Goal: Task Accomplishment & Management: Manage account settings

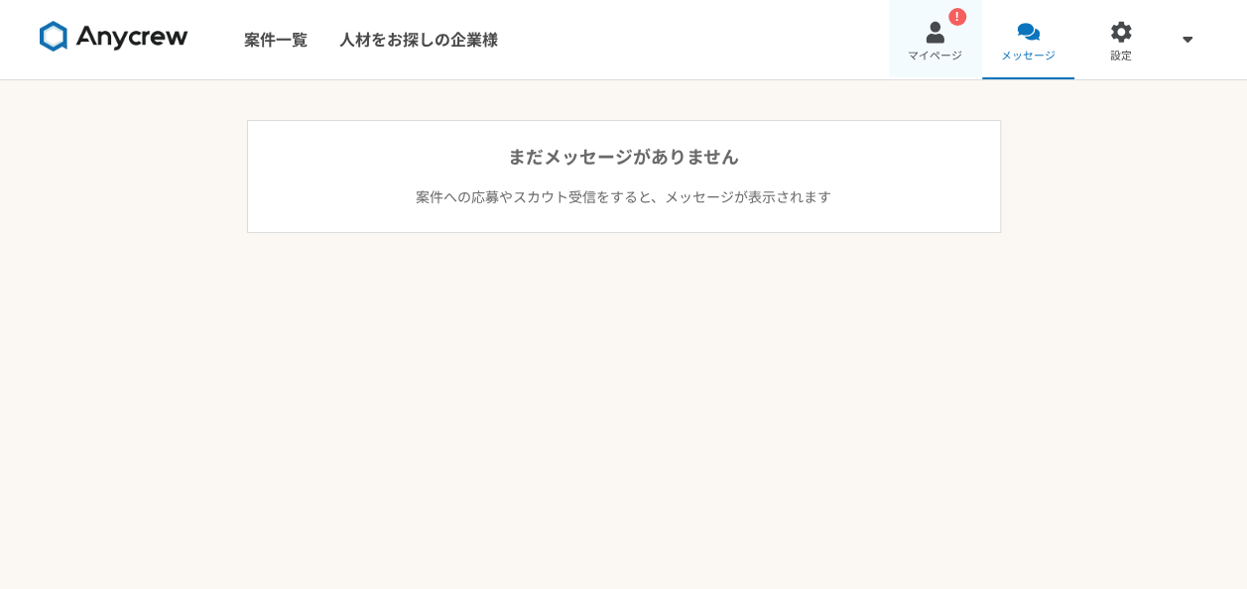
click at [946, 46] on link "! マイページ" at bounding box center [935, 39] width 93 height 79
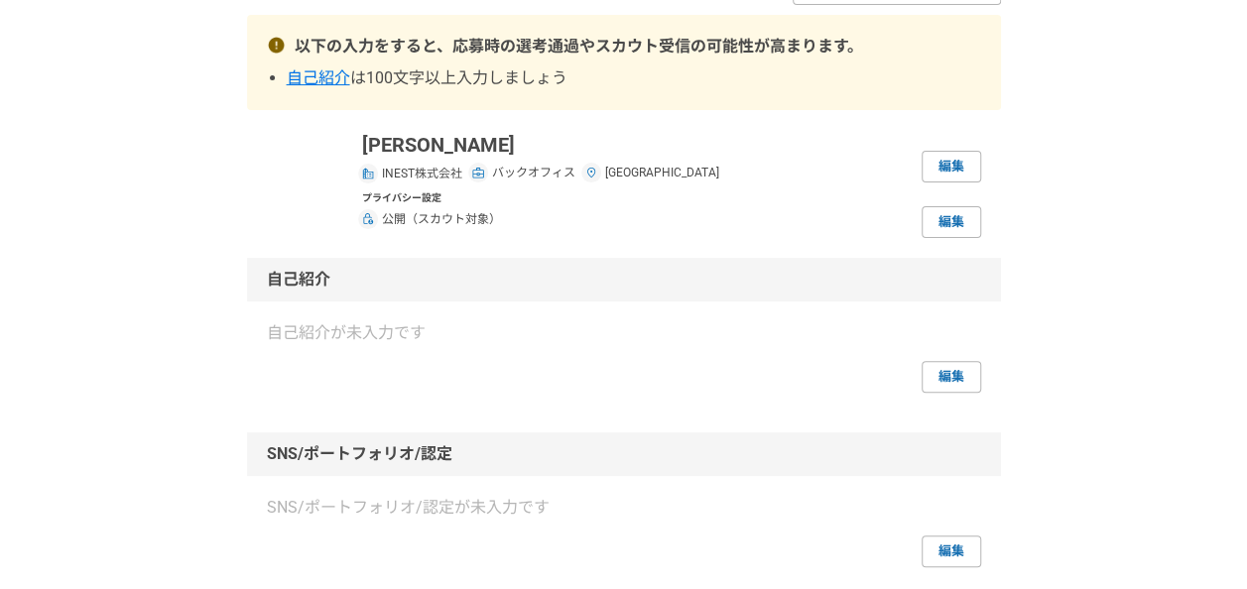
scroll to position [198, 0]
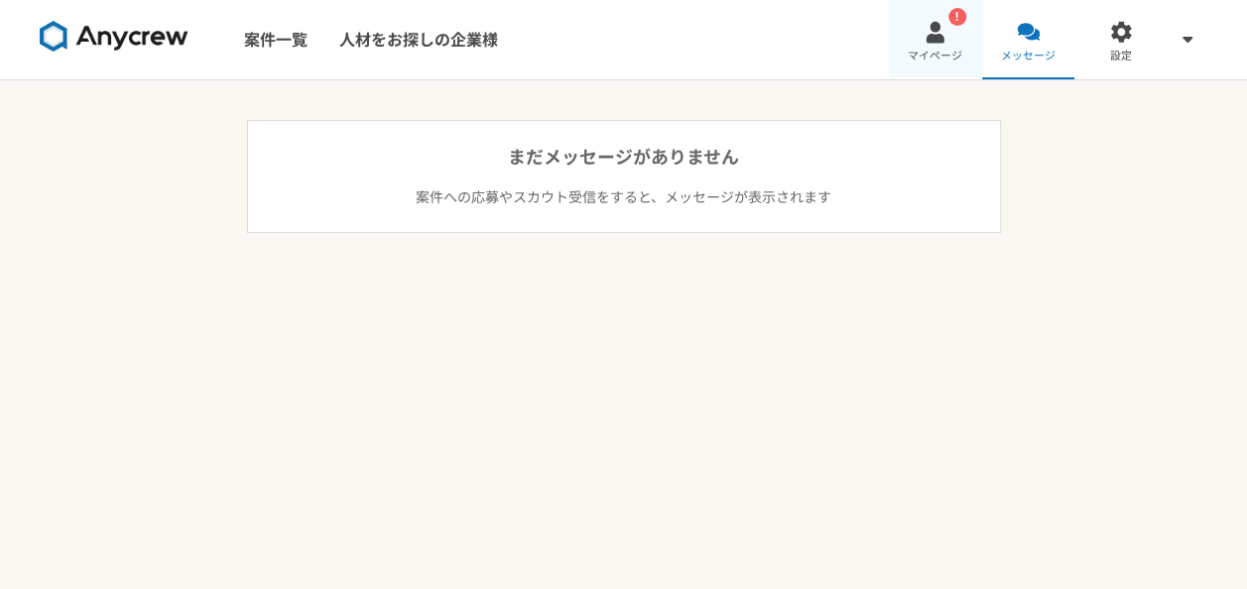
click at [941, 23] on div at bounding box center [934, 32] width 23 height 23
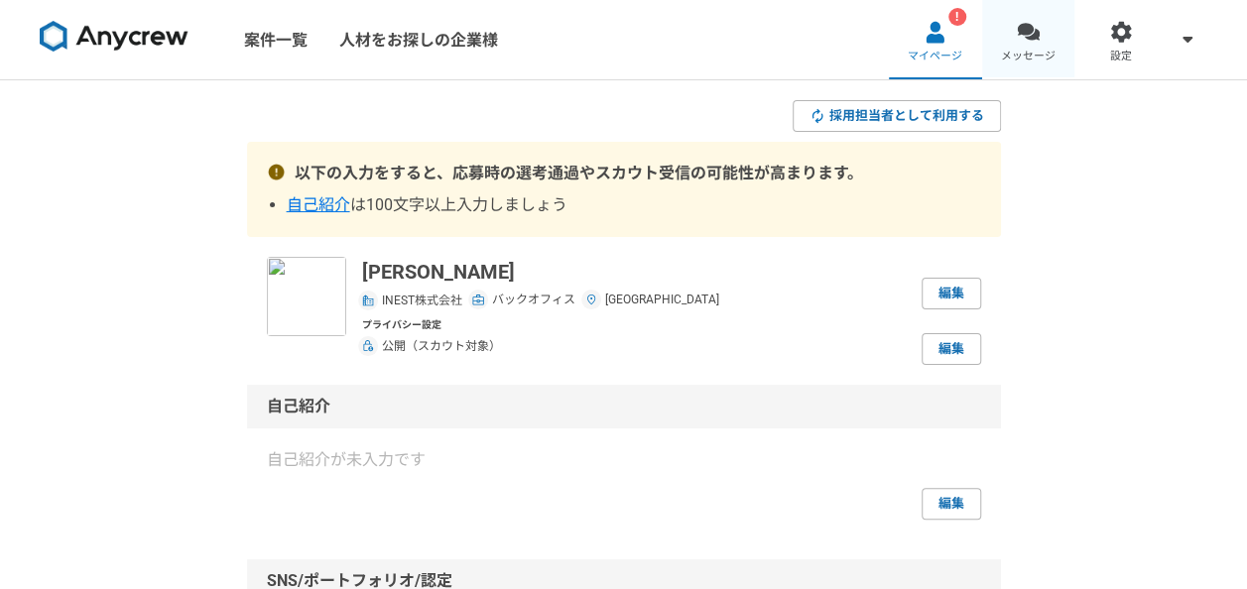
click at [1029, 38] on div at bounding box center [1028, 32] width 23 height 23
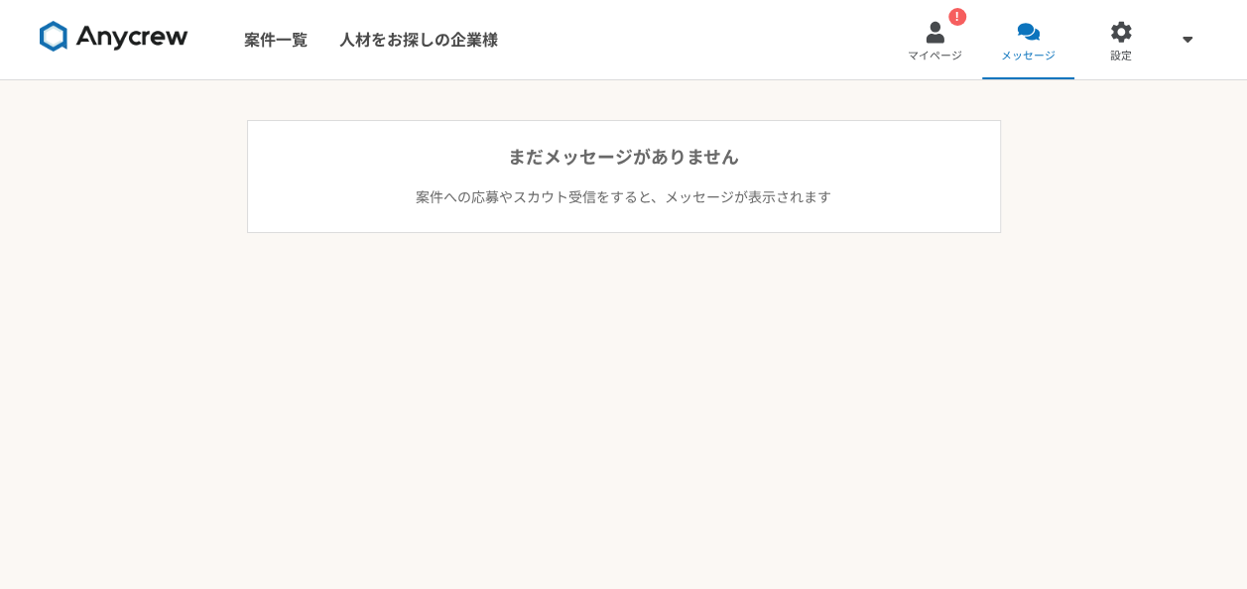
click at [1029, 38] on div at bounding box center [1028, 32] width 23 height 23
click at [913, 54] on span "マイページ" at bounding box center [935, 57] width 55 height 16
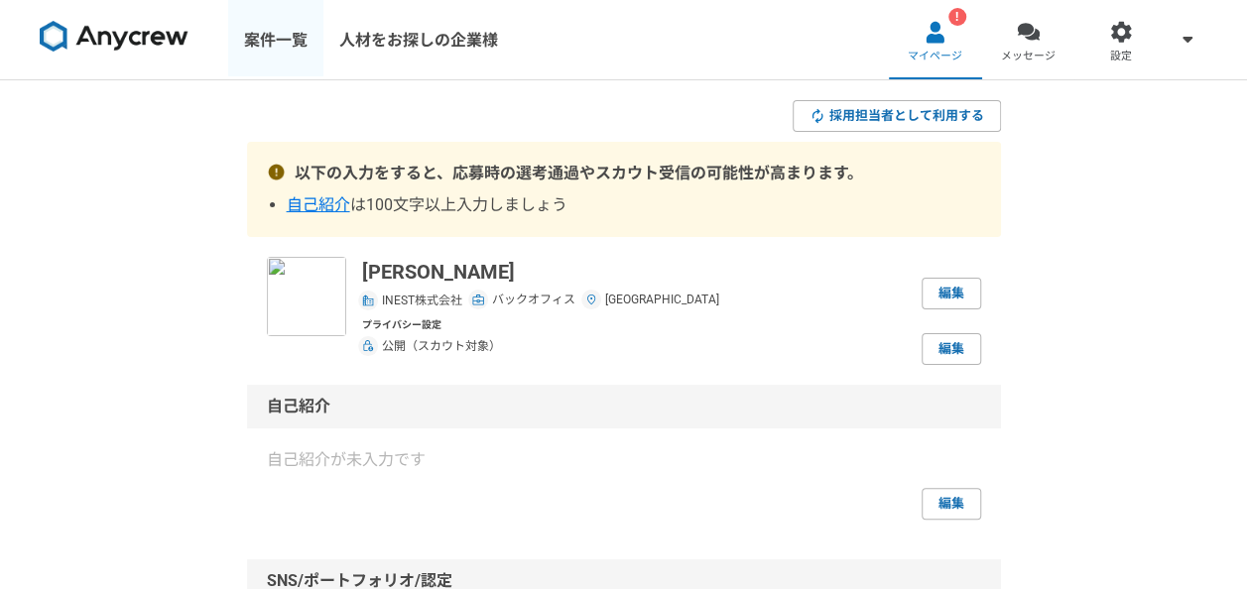
click at [255, 39] on link "案件一覧" at bounding box center [275, 39] width 95 height 79
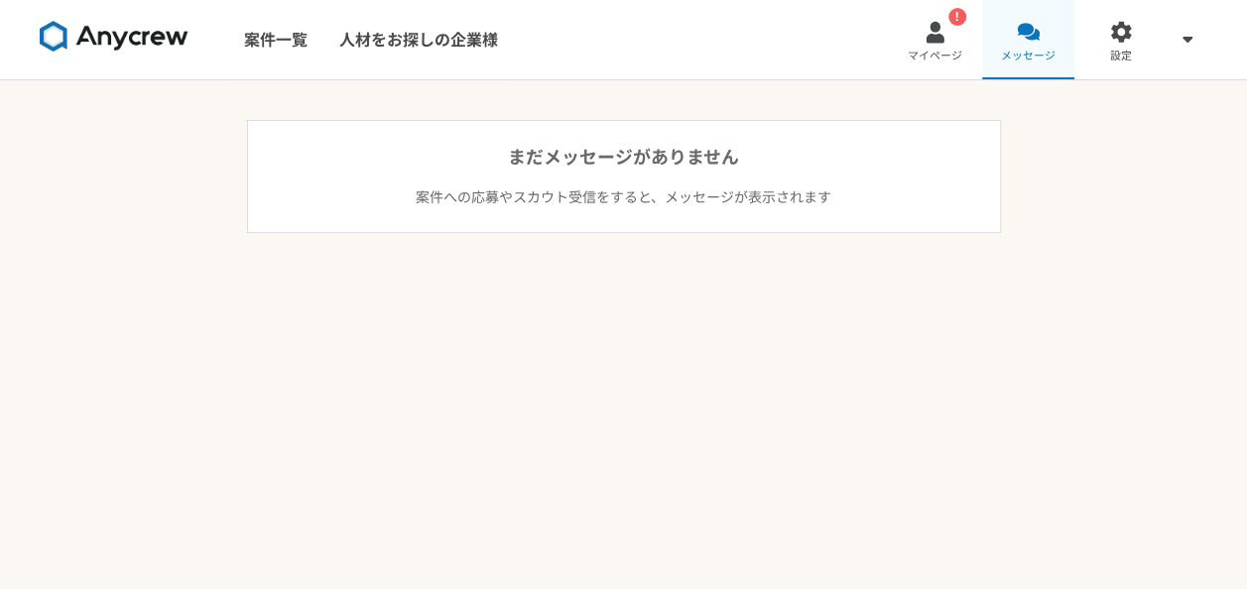
click at [1013, 34] on link "メッセージ" at bounding box center [1028, 39] width 93 height 79
click at [1034, 34] on div at bounding box center [1028, 32] width 23 height 23
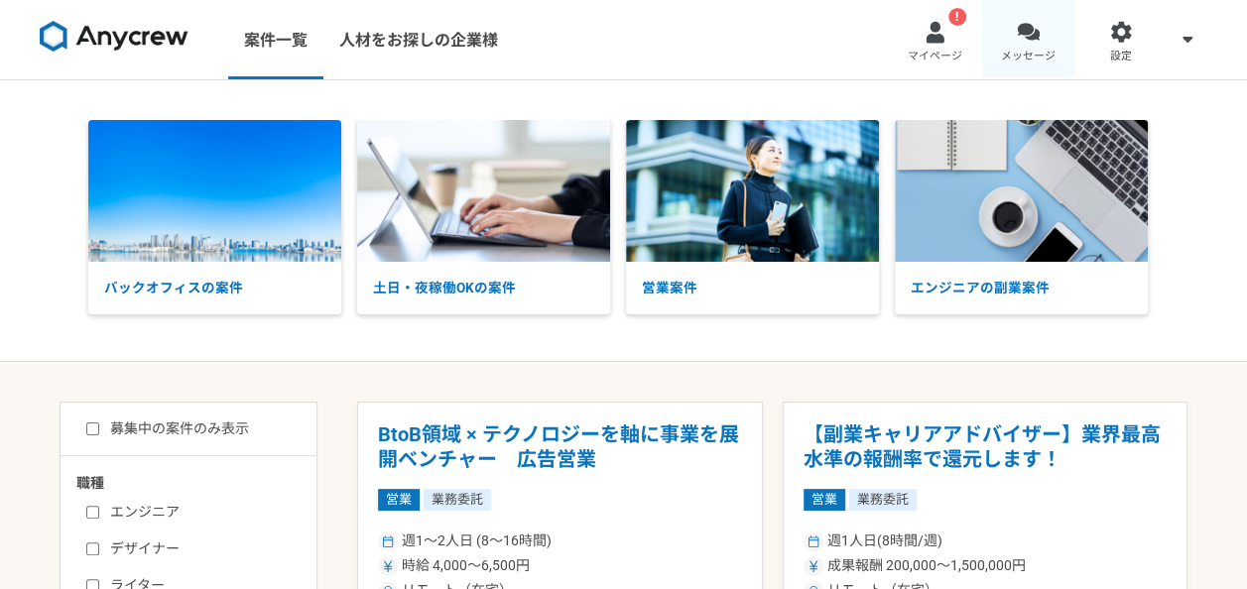
click at [1003, 36] on link "メッセージ" at bounding box center [1028, 39] width 93 height 79
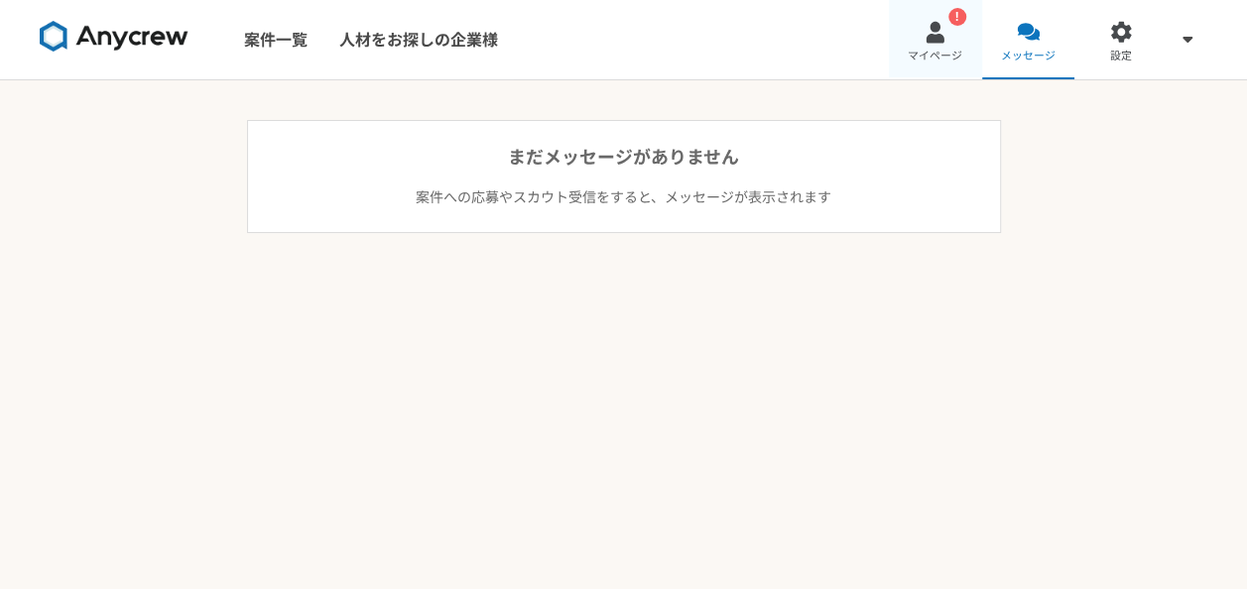
click at [944, 52] on span "マイページ" at bounding box center [935, 57] width 55 height 16
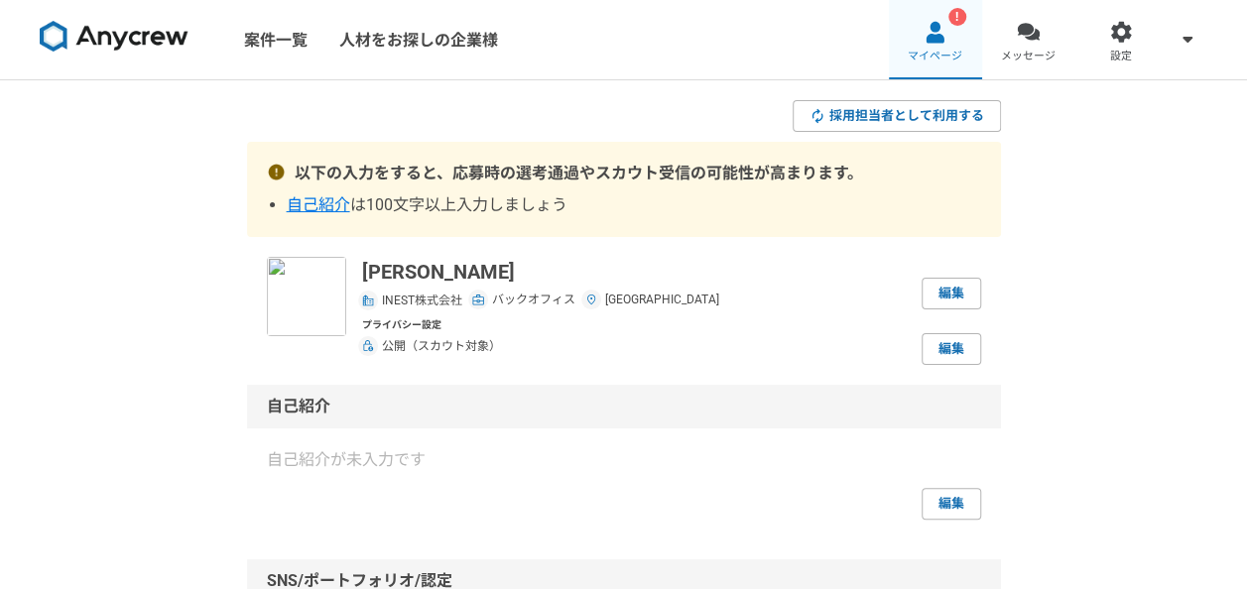
click at [935, 34] on div at bounding box center [934, 32] width 23 height 23
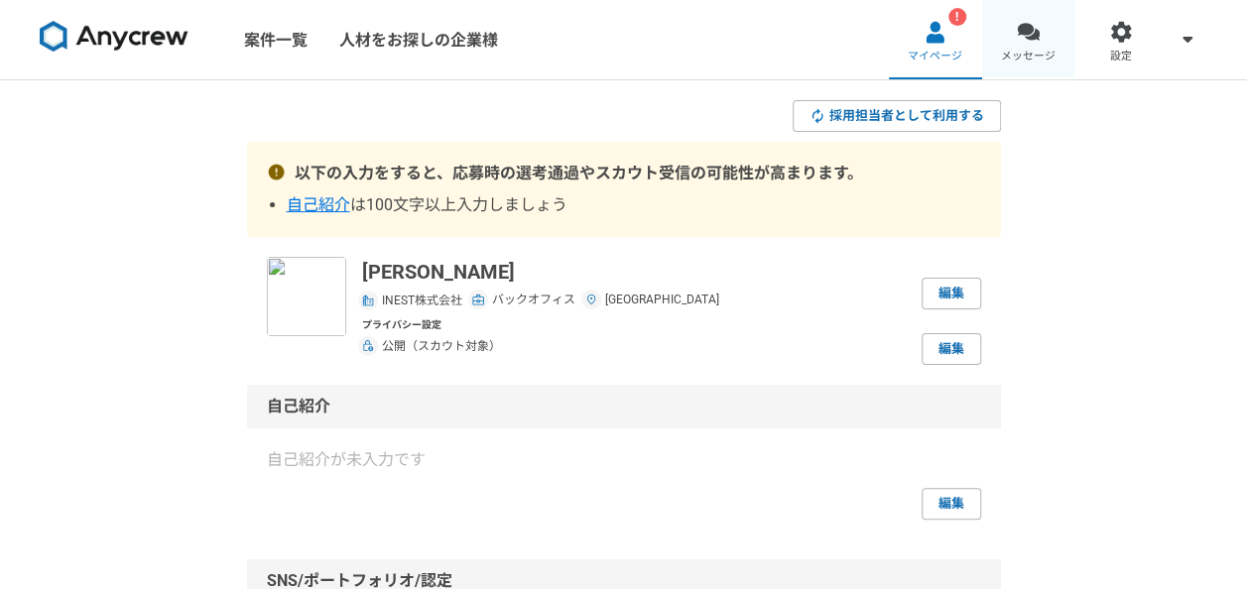
click at [1017, 51] on span "メッセージ" at bounding box center [1028, 57] width 55 height 16
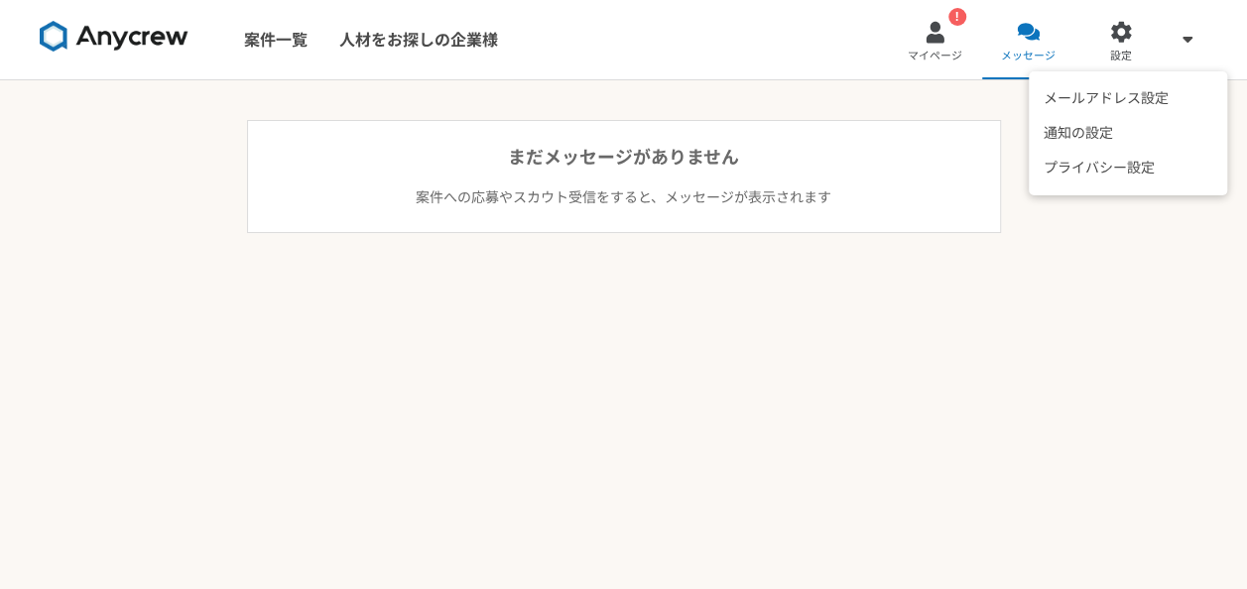
click at [1179, 34] on span at bounding box center [1187, 39] width 24 height 24
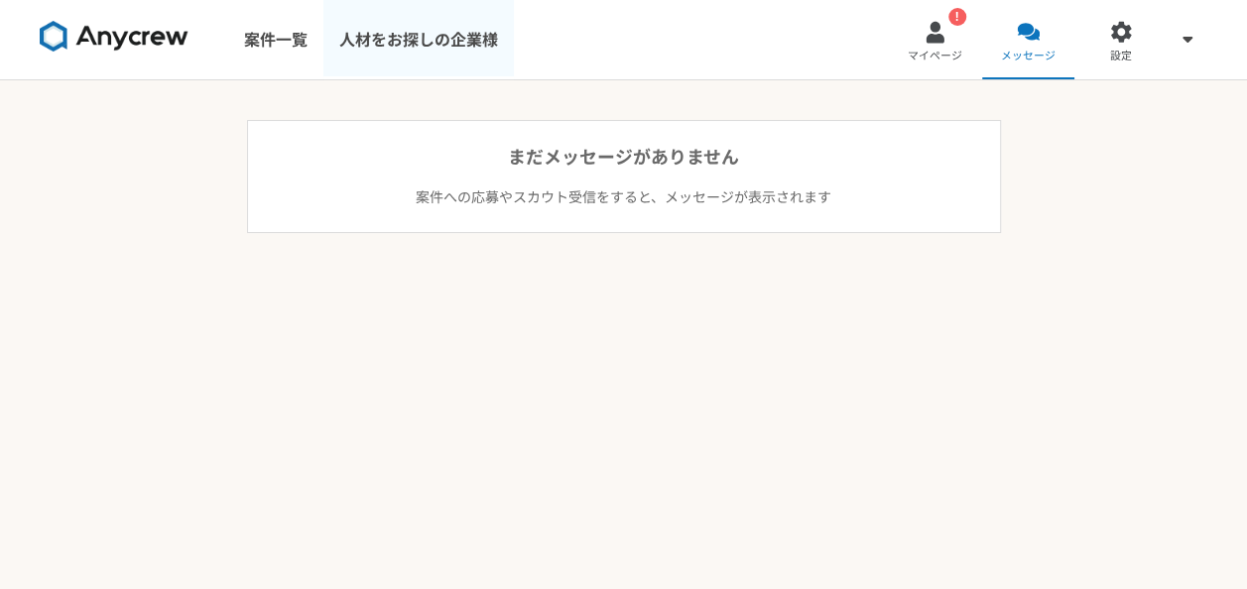
click at [389, 45] on link "人材をお探しの企業様" at bounding box center [418, 39] width 190 height 79
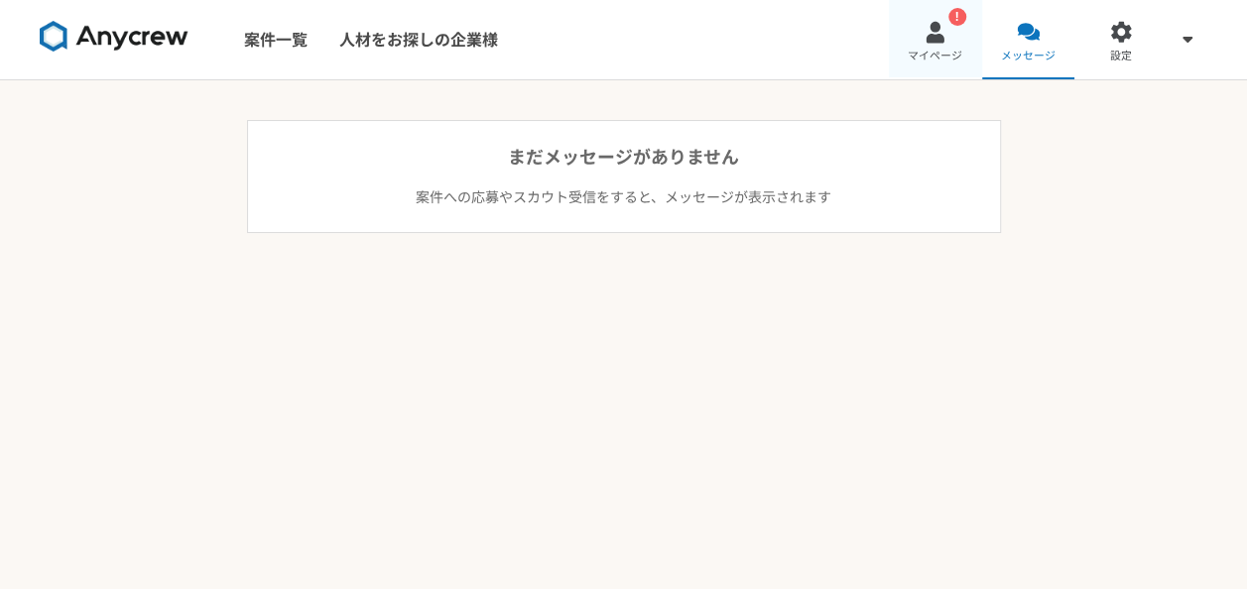
click at [941, 50] on span "マイページ" at bounding box center [935, 57] width 55 height 16
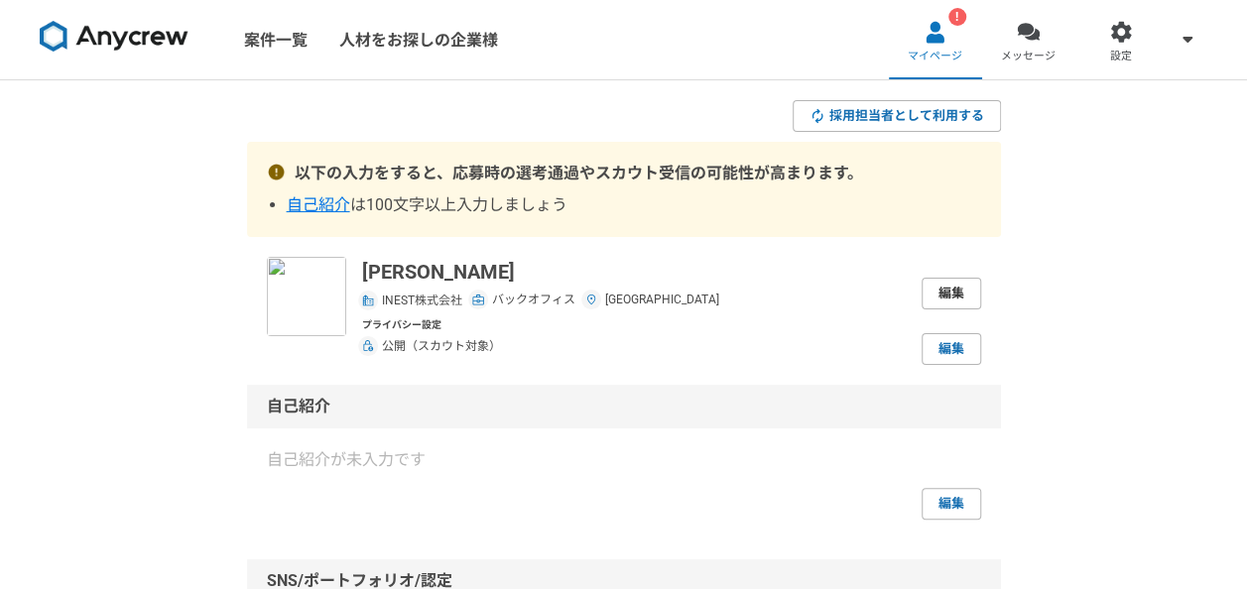
click at [945, 302] on link "編集" at bounding box center [951, 294] width 60 height 32
select select "7"
select select "11"
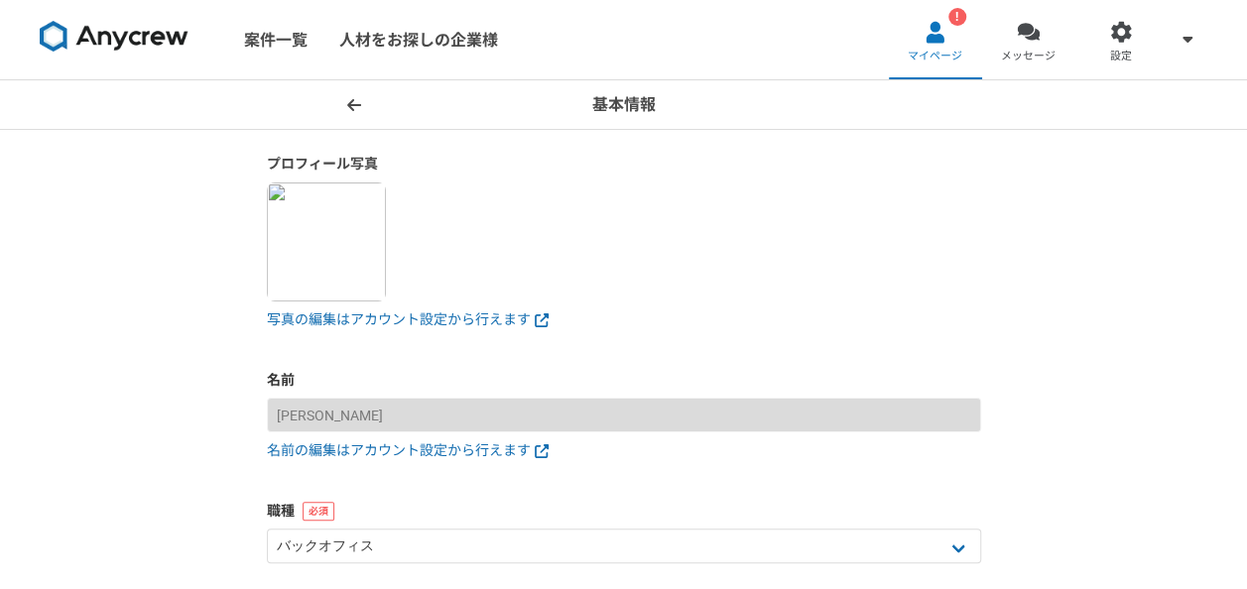
click at [356, 108] on icon at bounding box center [354, 105] width 14 height 16
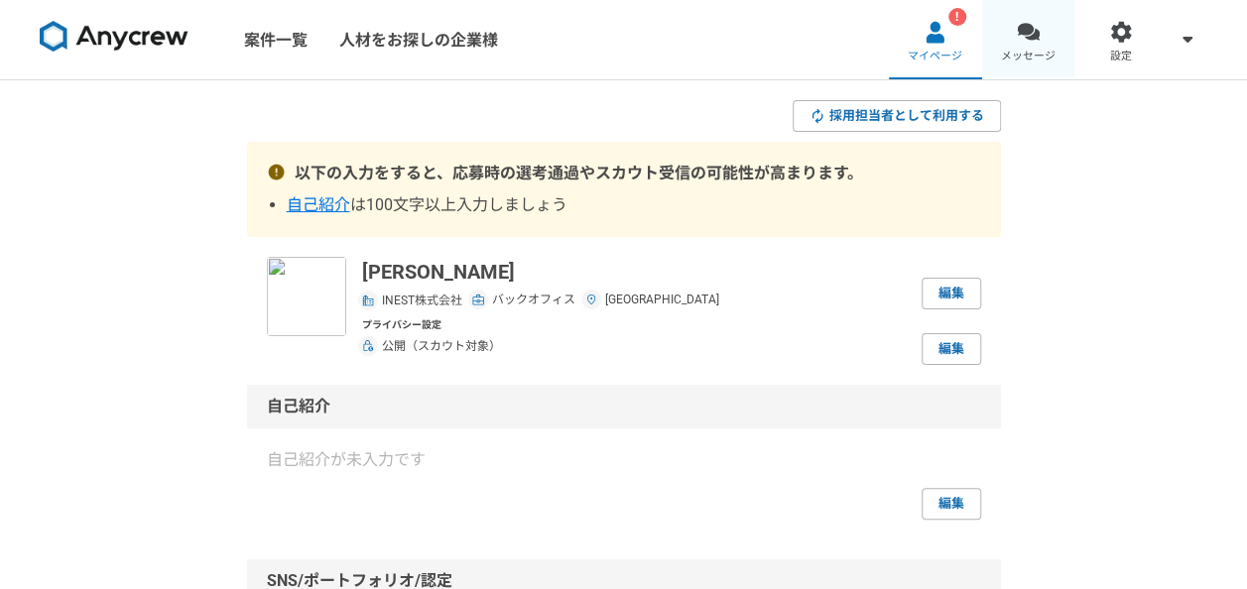
click at [1041, 43] on link "メッセージ" at bounding box center [1028, 39] width 93 height 79
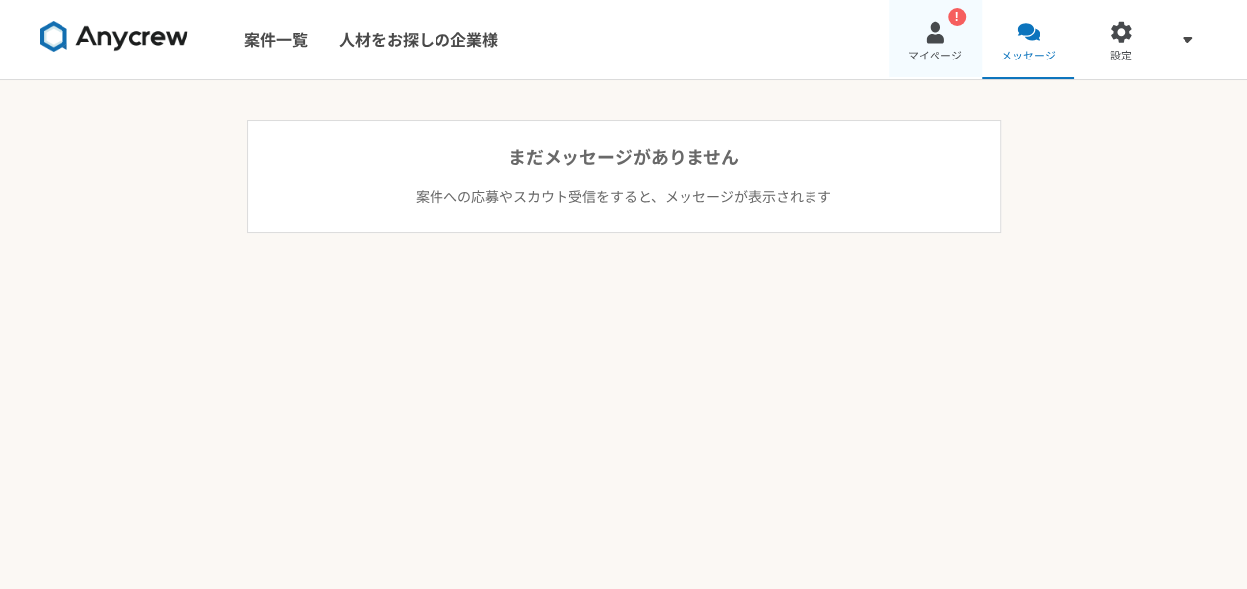
click at [954, 33] on link "! マイページ" at bounding box center [935, 39] width 93 height 79
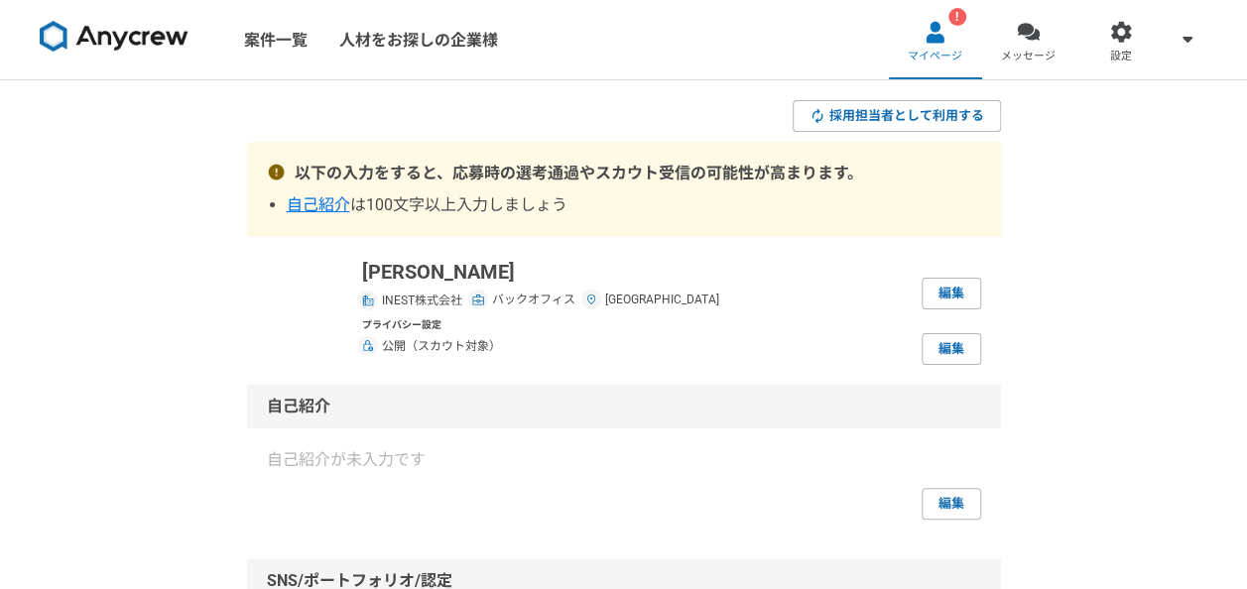
scroll to position [198, 0]
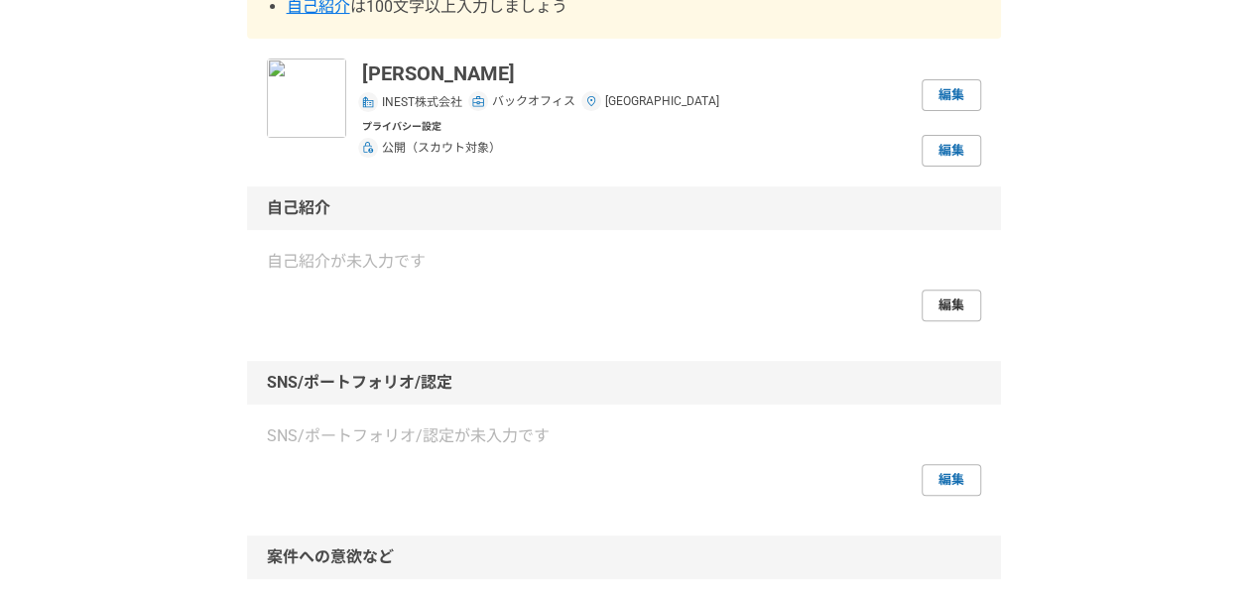
click at [948, 307] on link "編集" at bounding box center [951, 306] width 60 height 32
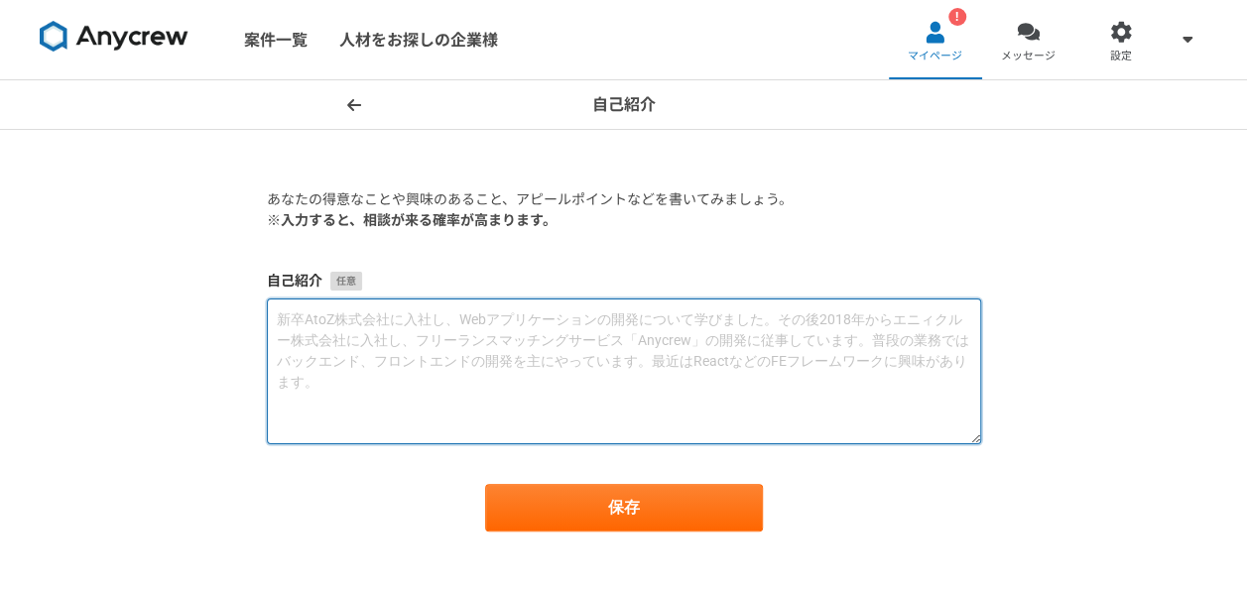
click at [565, 349] on textarea at bounding box center [624, 372] width 714 height 146
paste textarea "私は人事・労務の分野で14年以上の経験を持ち、労働環境の整備や制度改善を通じて、社員の働きやすさと企業の法令遵守を両立させることに注力してきました。特に、労働…"
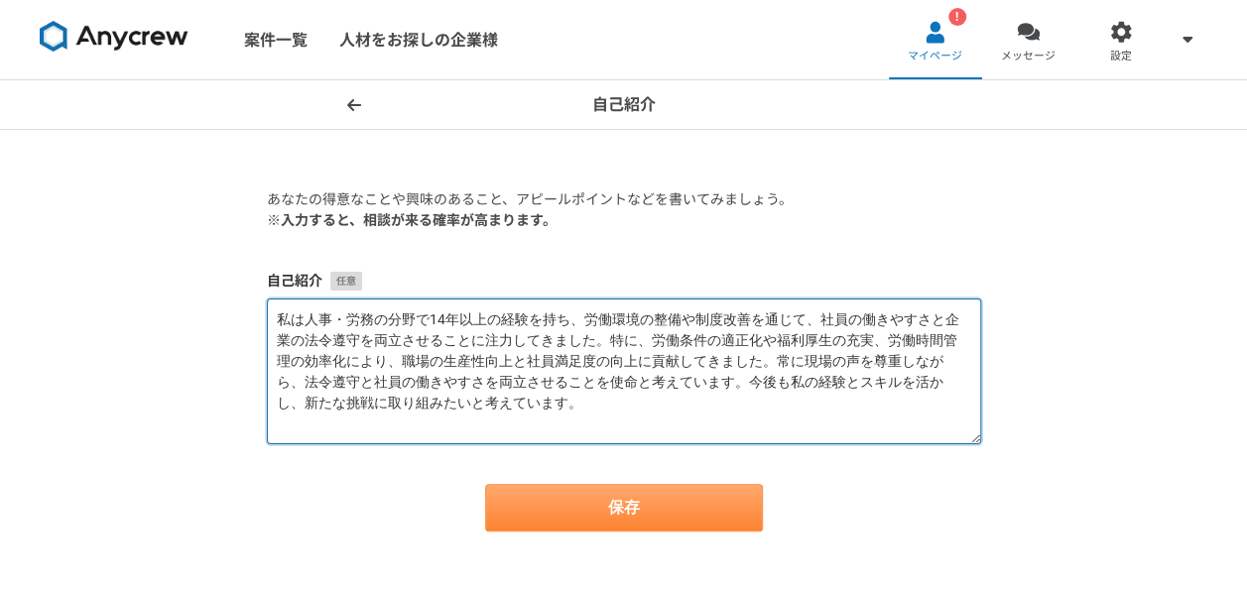
type textarea "私は人事・労務の分野で14年以上の経験を持ち、労働環境の整備や制度改善を通じて、社員の働きやすさと企業の法令遵守を両立させることに注力してきました。特に、労働…"
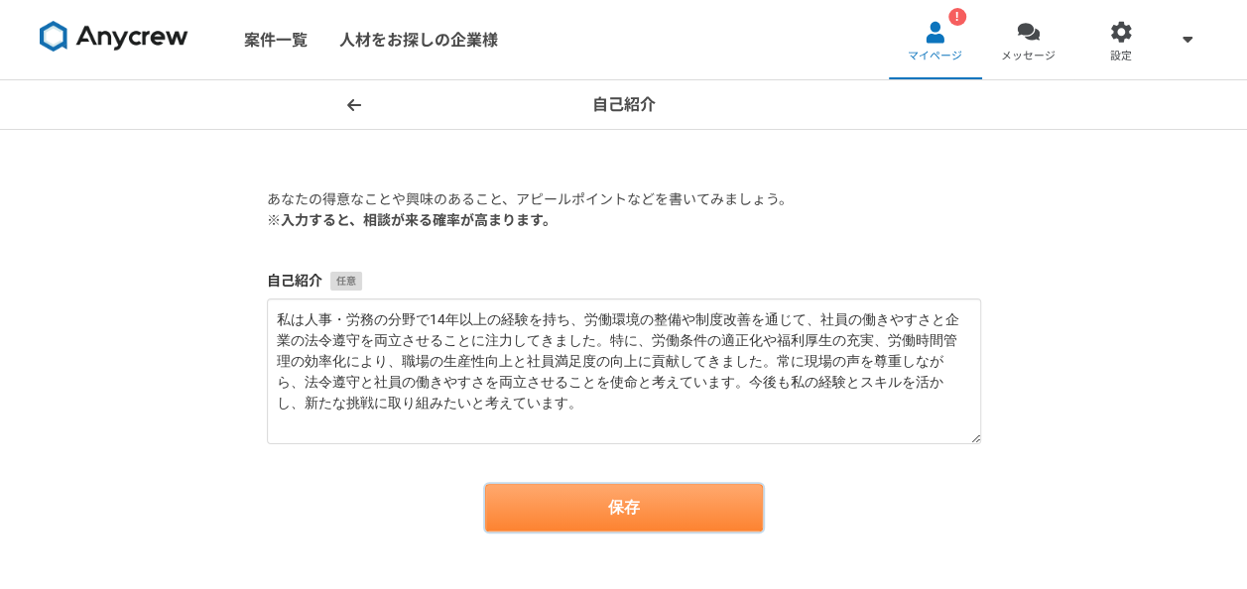
click at [687, 504] on button "保存" at bounding box center [624, 508] width 278 height 48
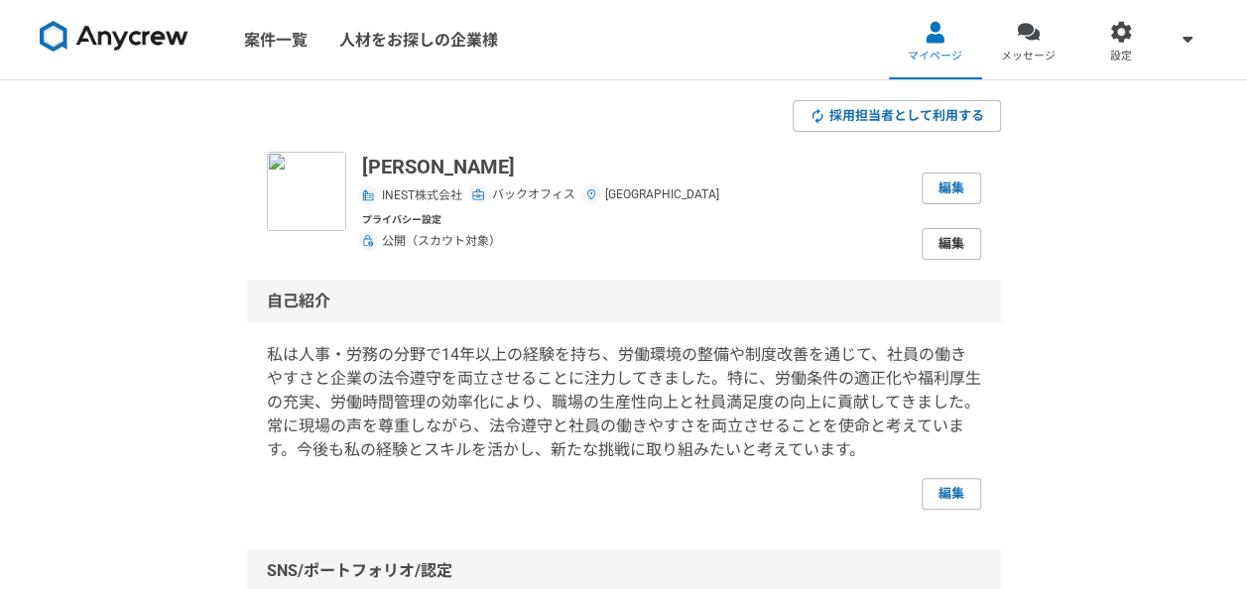
click at [957, 241] on link "編集" at bounding box center [951, 244] width 60 height 32
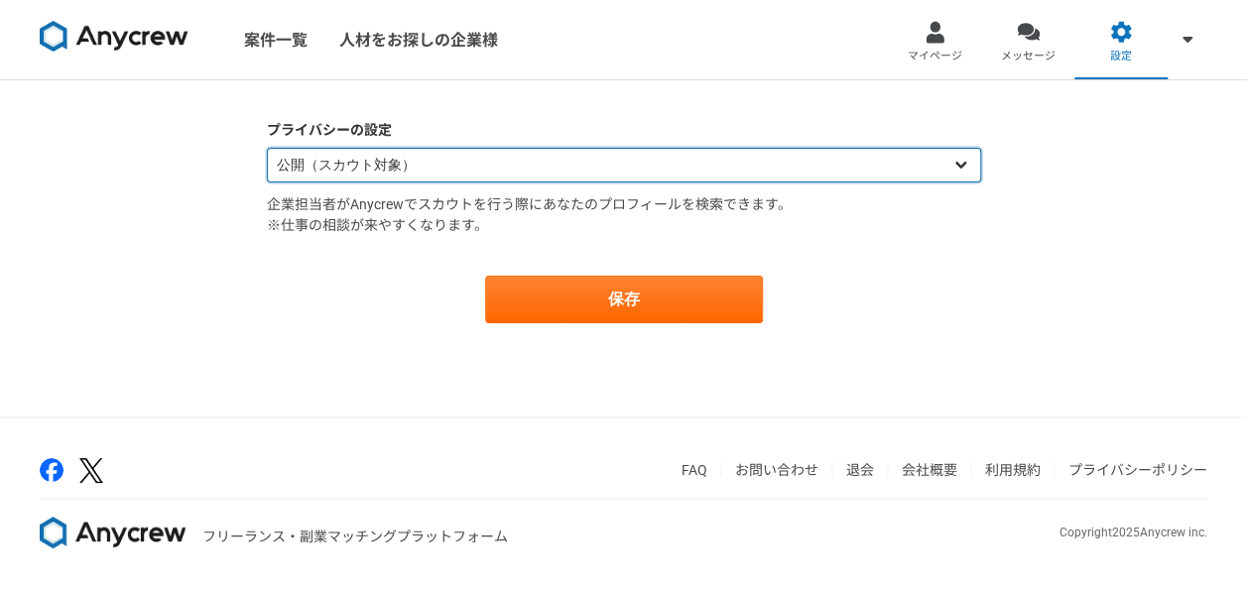
click at [958, 166] on select "公開（スカウト対象） 非公開（スカウト対象外）" at bounding box center [624, 165] width 714 height 35
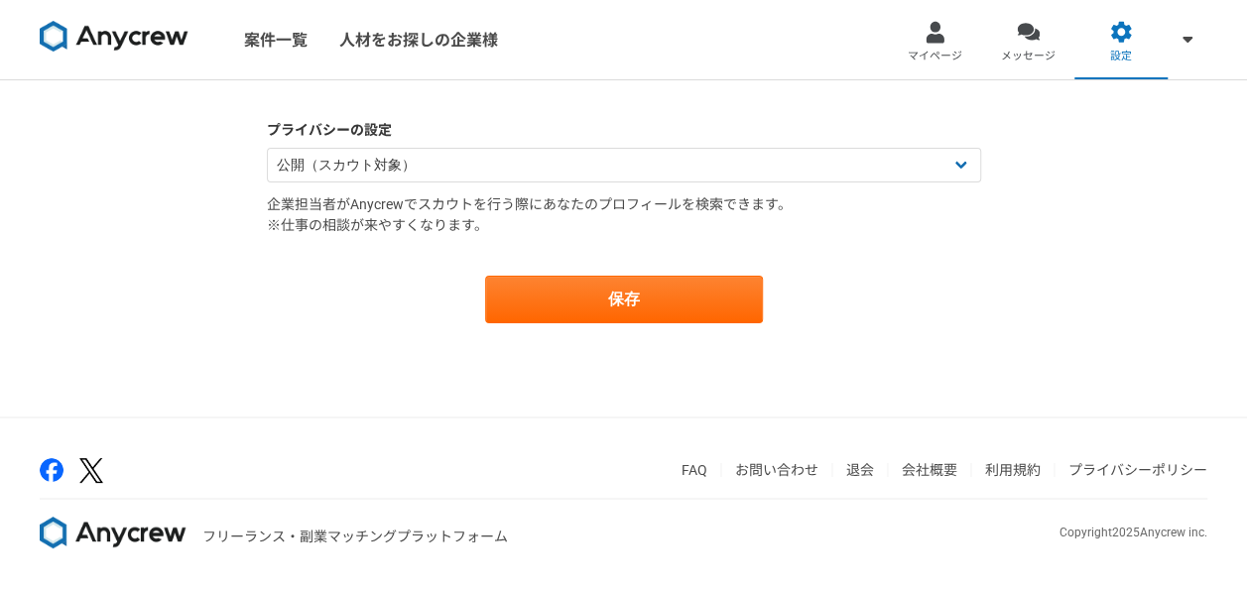
click at [932, 281] on div "保存" at bounding box center [624, 300] width 714 height 48
click at [948, 38] on link "マイページ" at bounding box center [935, 39] width 93 height 79
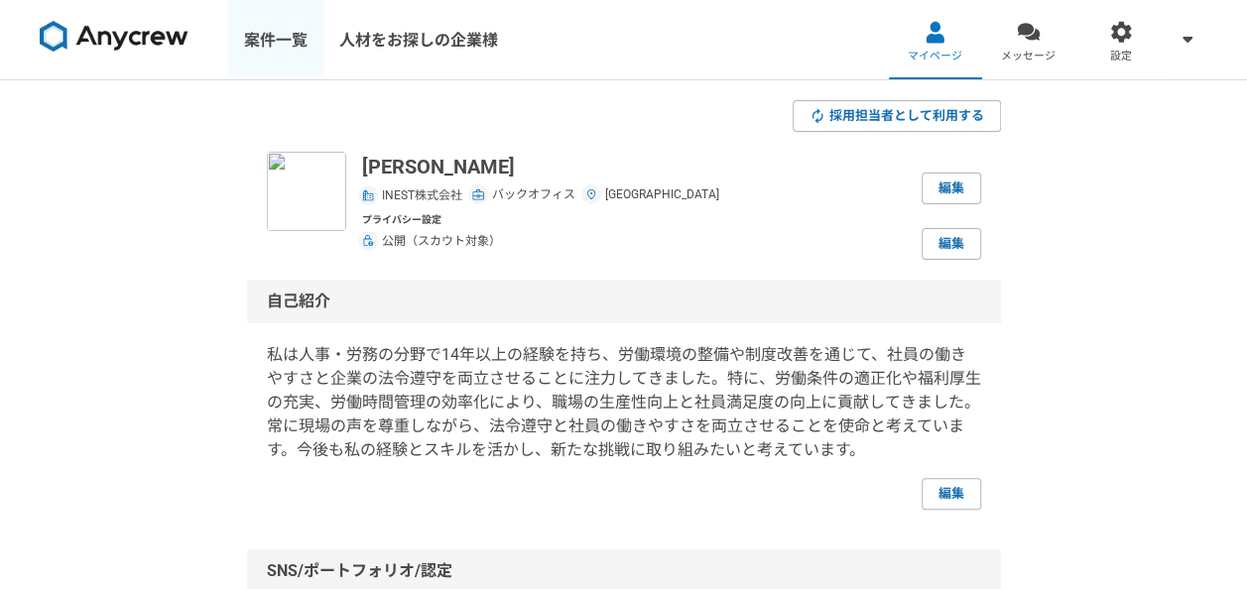
click at [282, 46] on link "案件一覧" at bounding box center [275, 39] width 95 height 79
